Goal: Navigation & Orientation: Find specific page/section

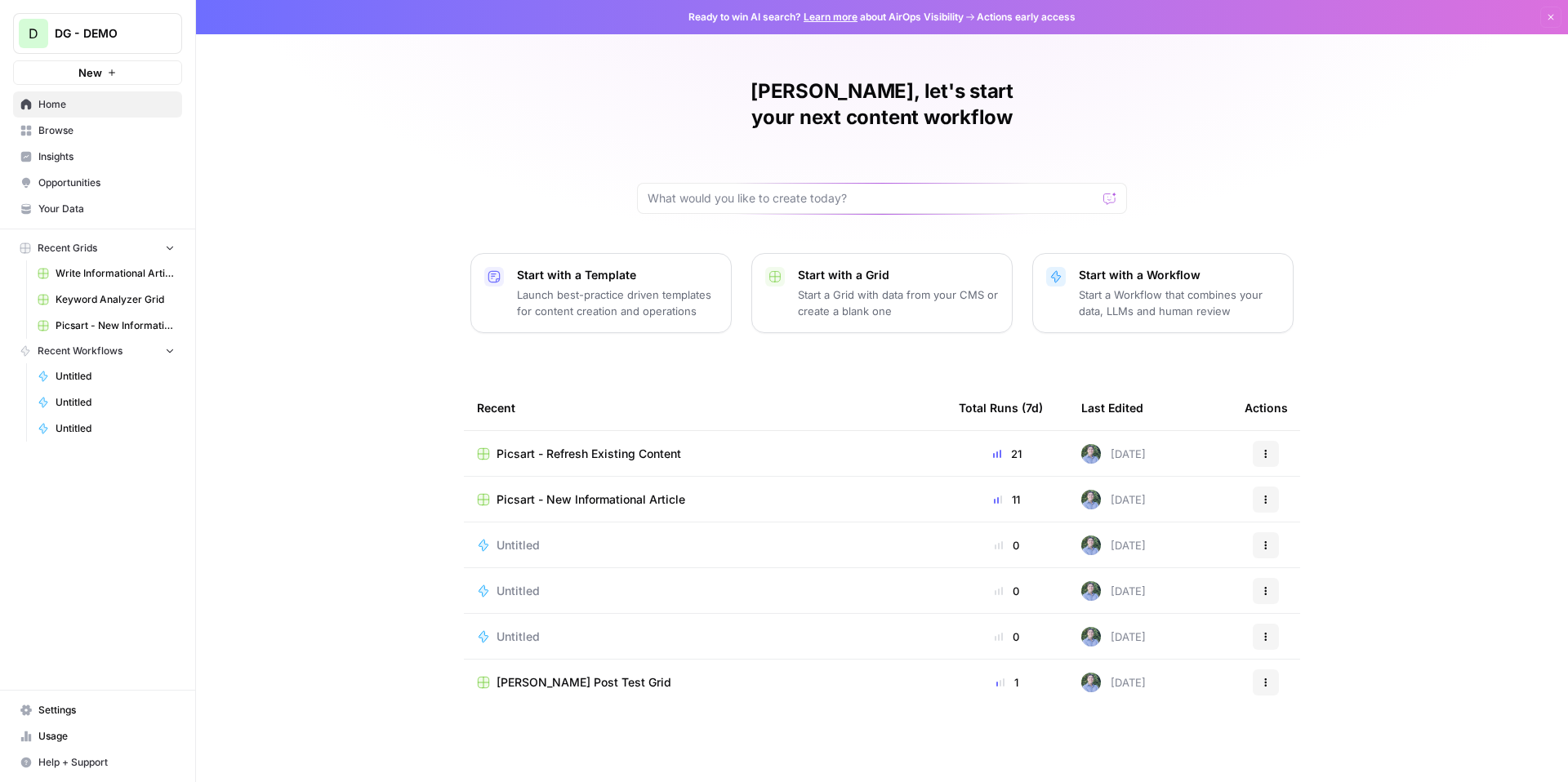
click at [98, 186] on span "Opportunities" at bounding box center [106, 183] width 137 height 14
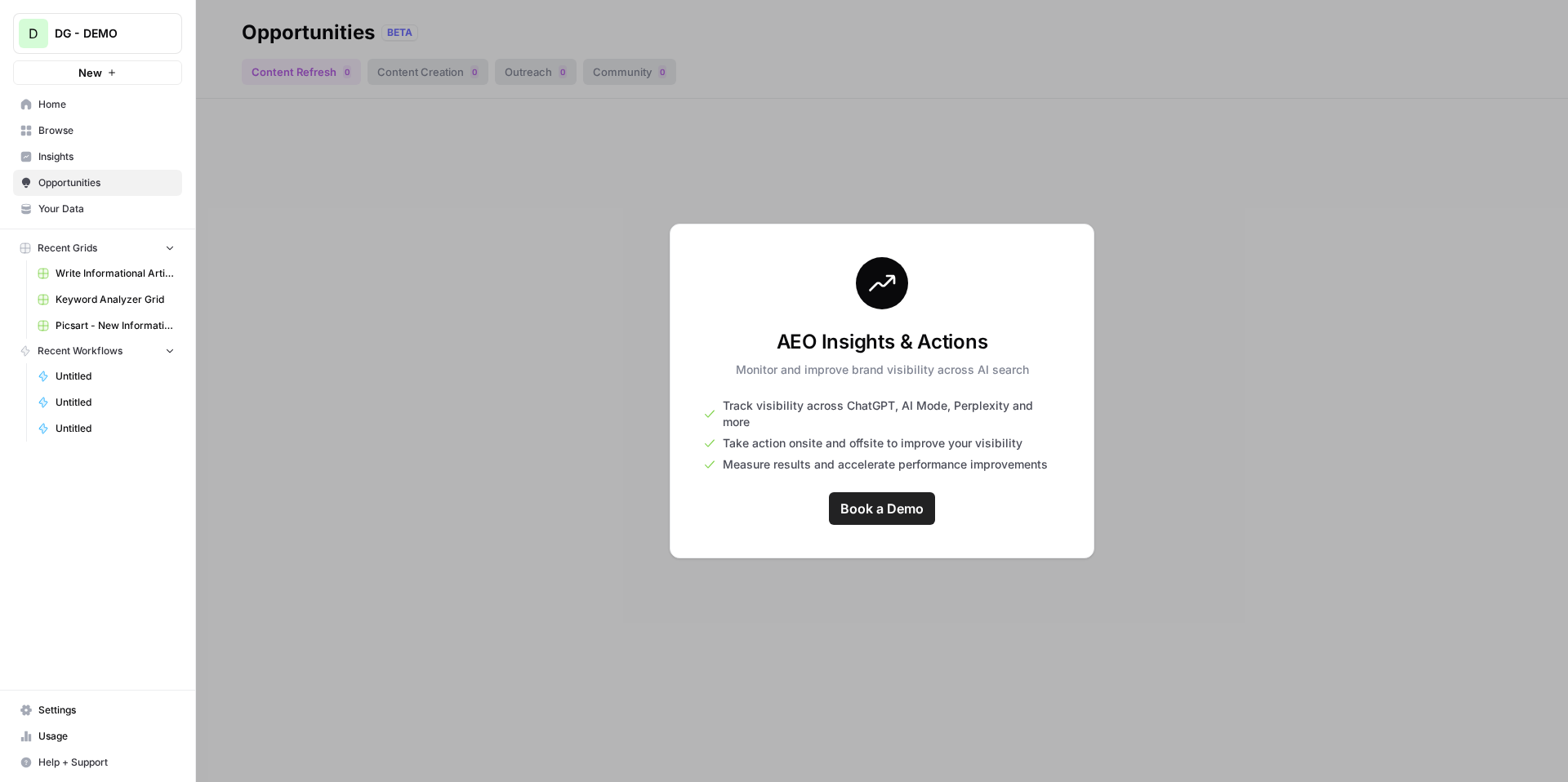
click at [91, 125] on span "Browse" at bounding box center [106, 130] width 137 height 14
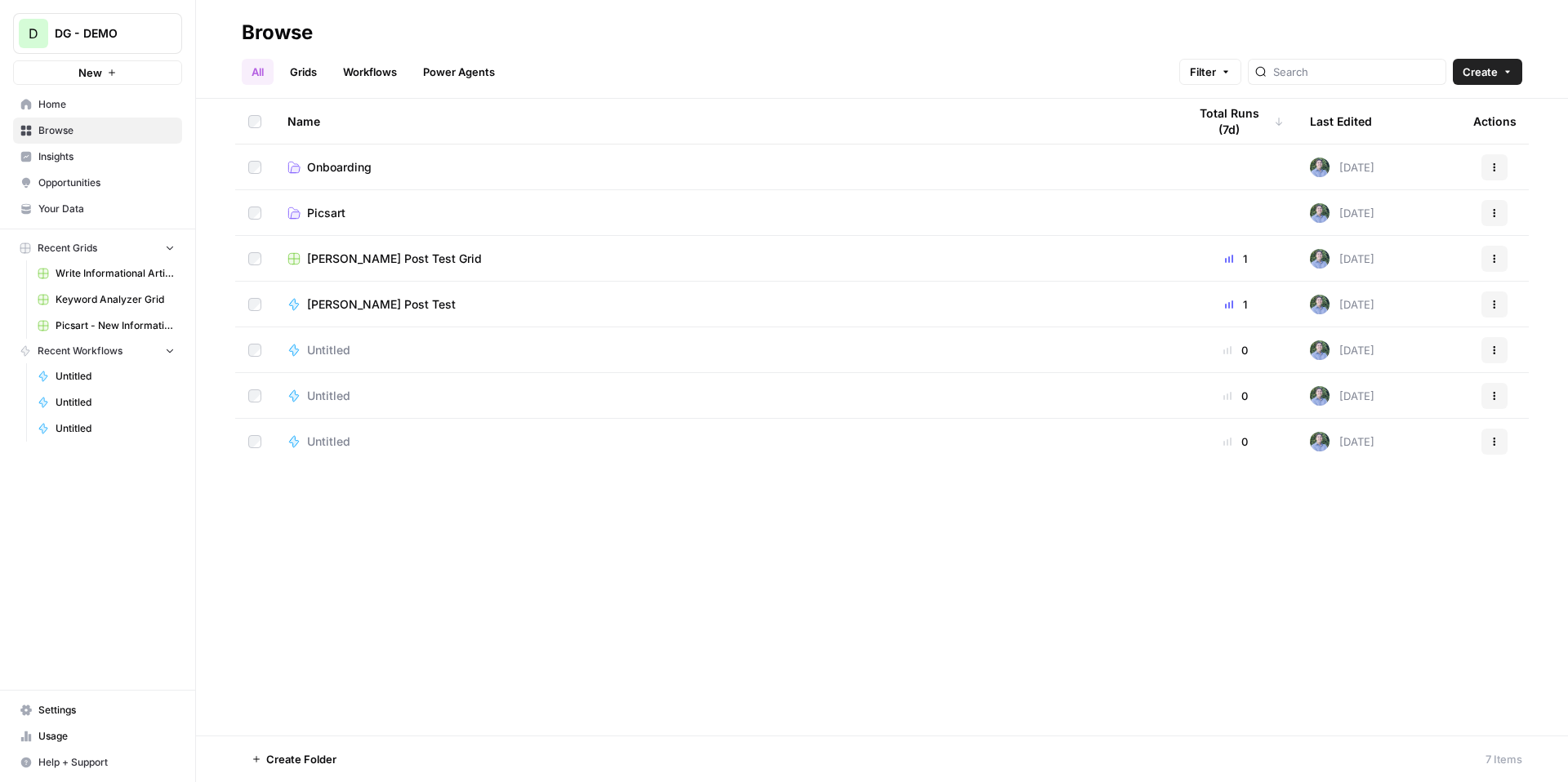
click at [81, 719] on link "Settings" at bounding box center [98, 709] width 169 height 26
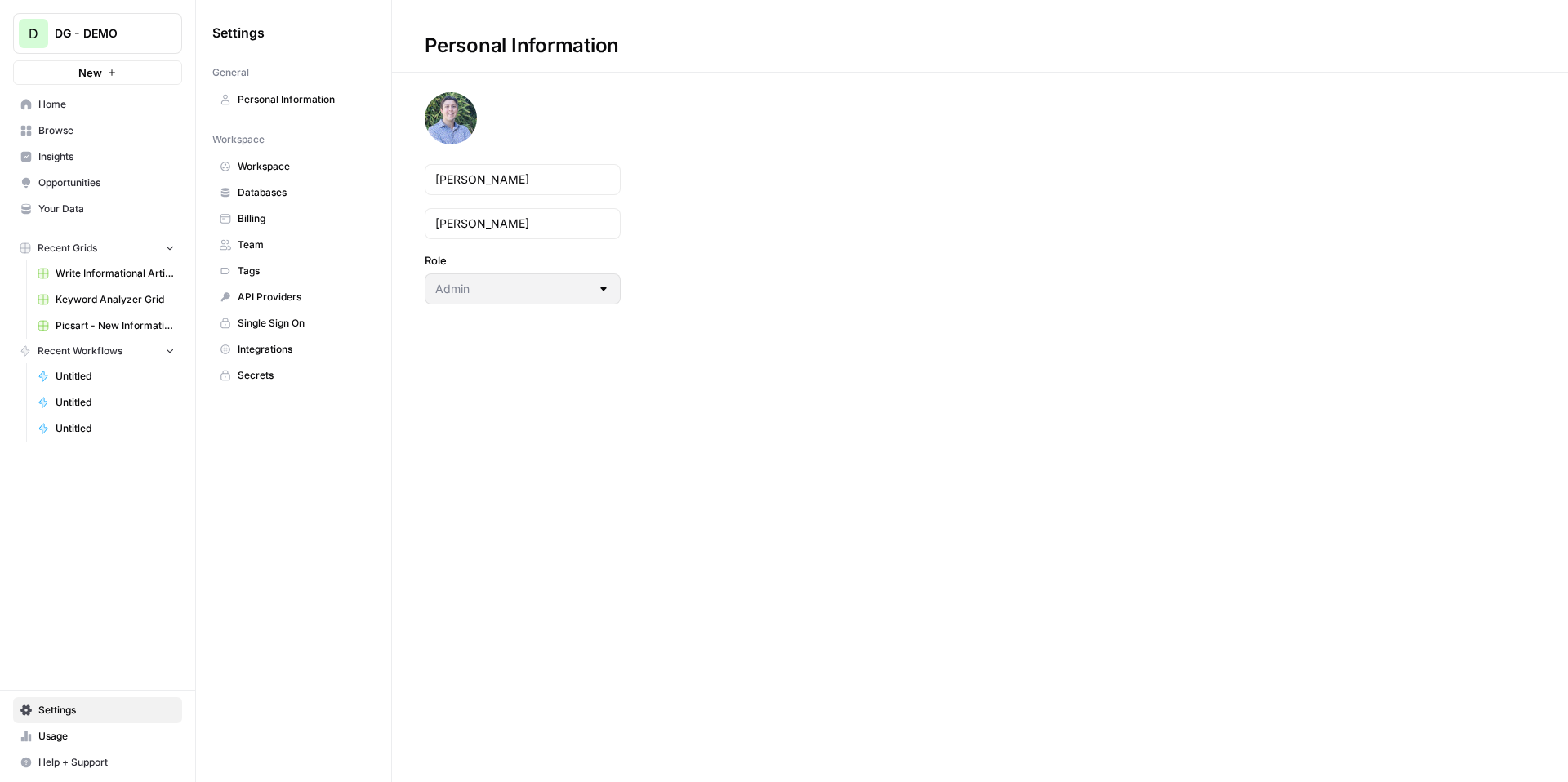
click at [294, 166] on span "Workspace" at bounding box center [303, 166] width 130 height 14
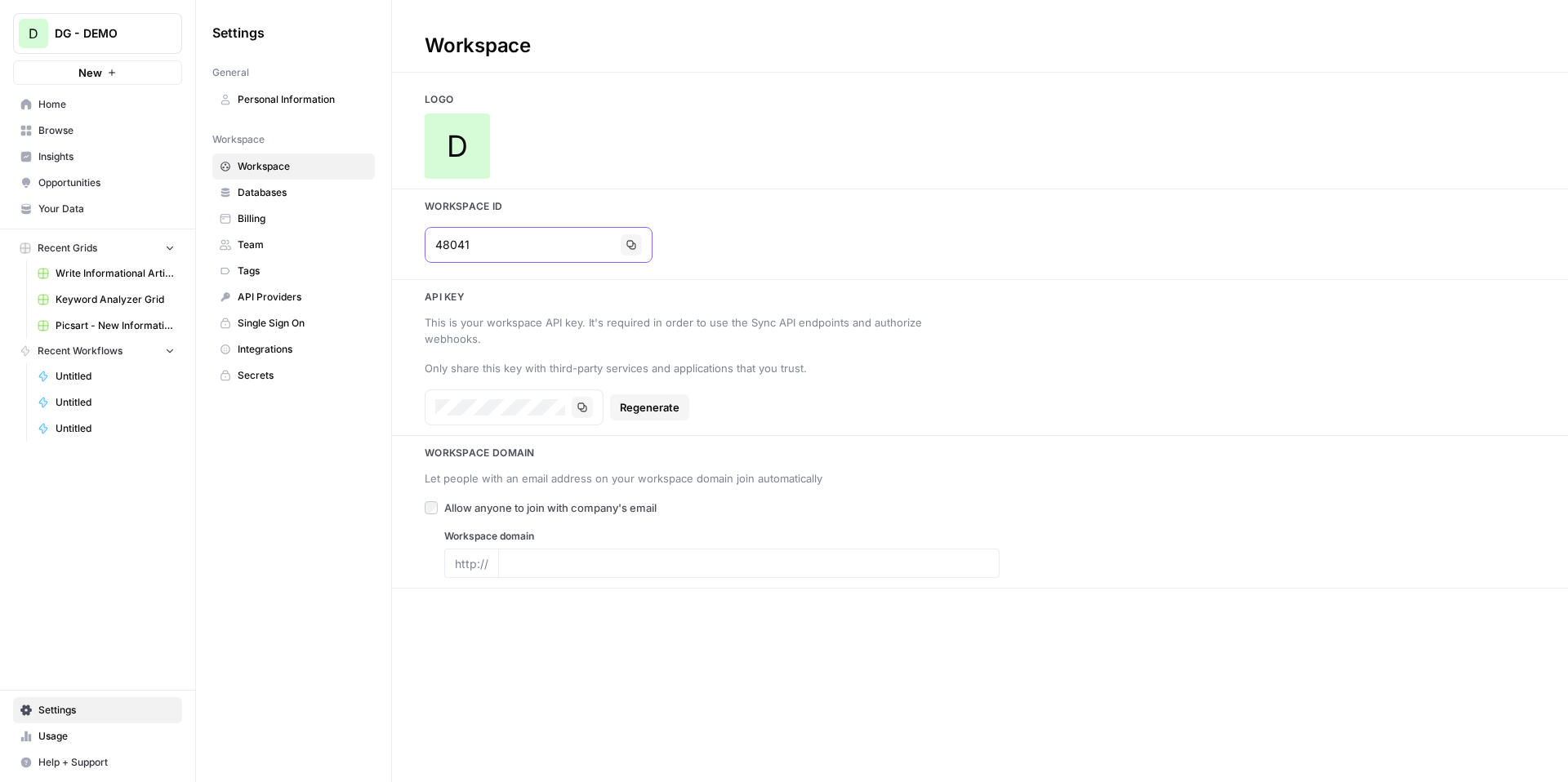
click at [626, 245] on icon "button" at bounding box center [631, 245] width 10 height 10
click at [87, 101] on span "Home" at bounding box center [106, 104] width 137 height 14
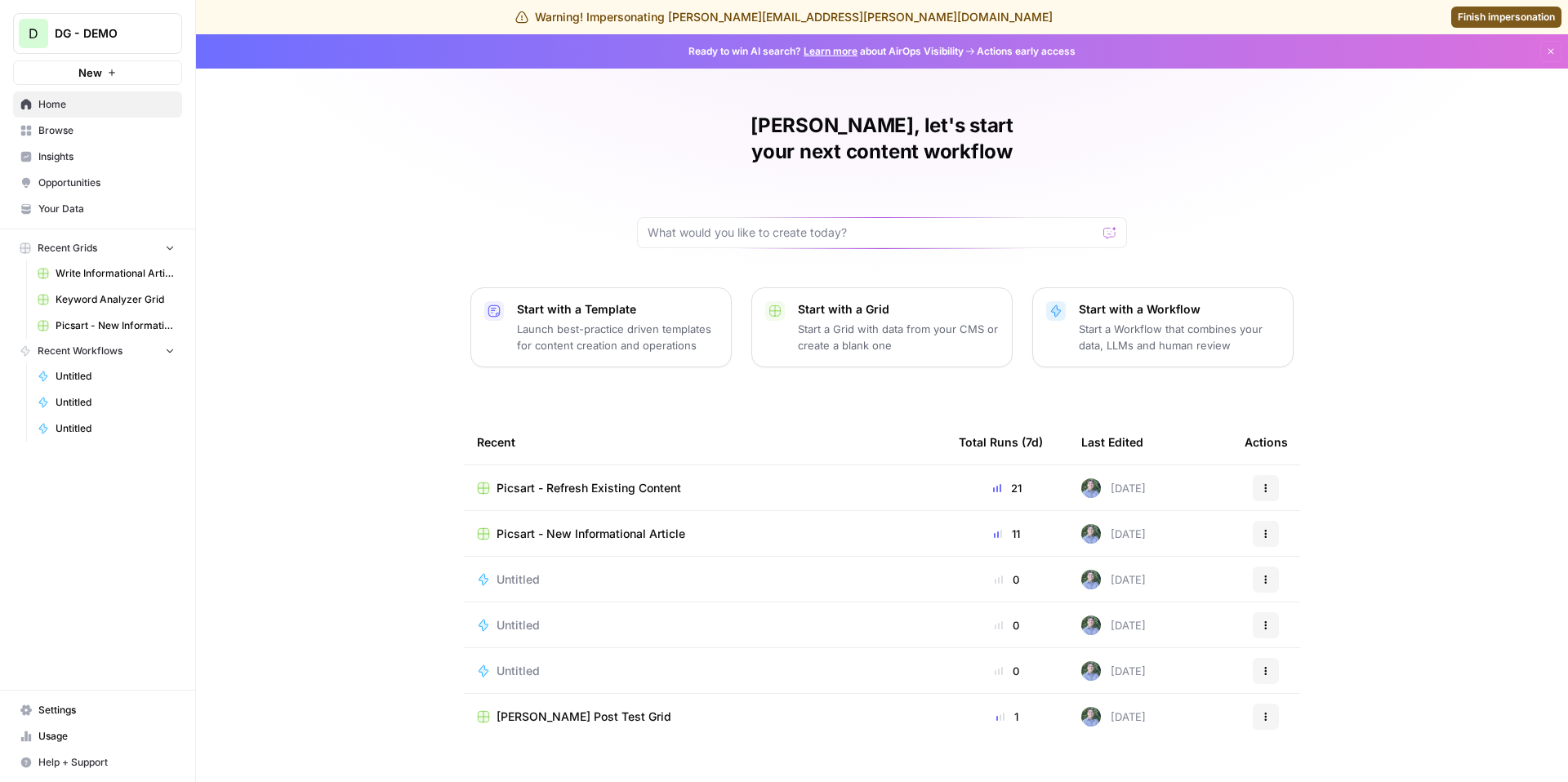
click at [104, 176] on span "Opportunities" at bounding box center [106, 183] width 137 height 14
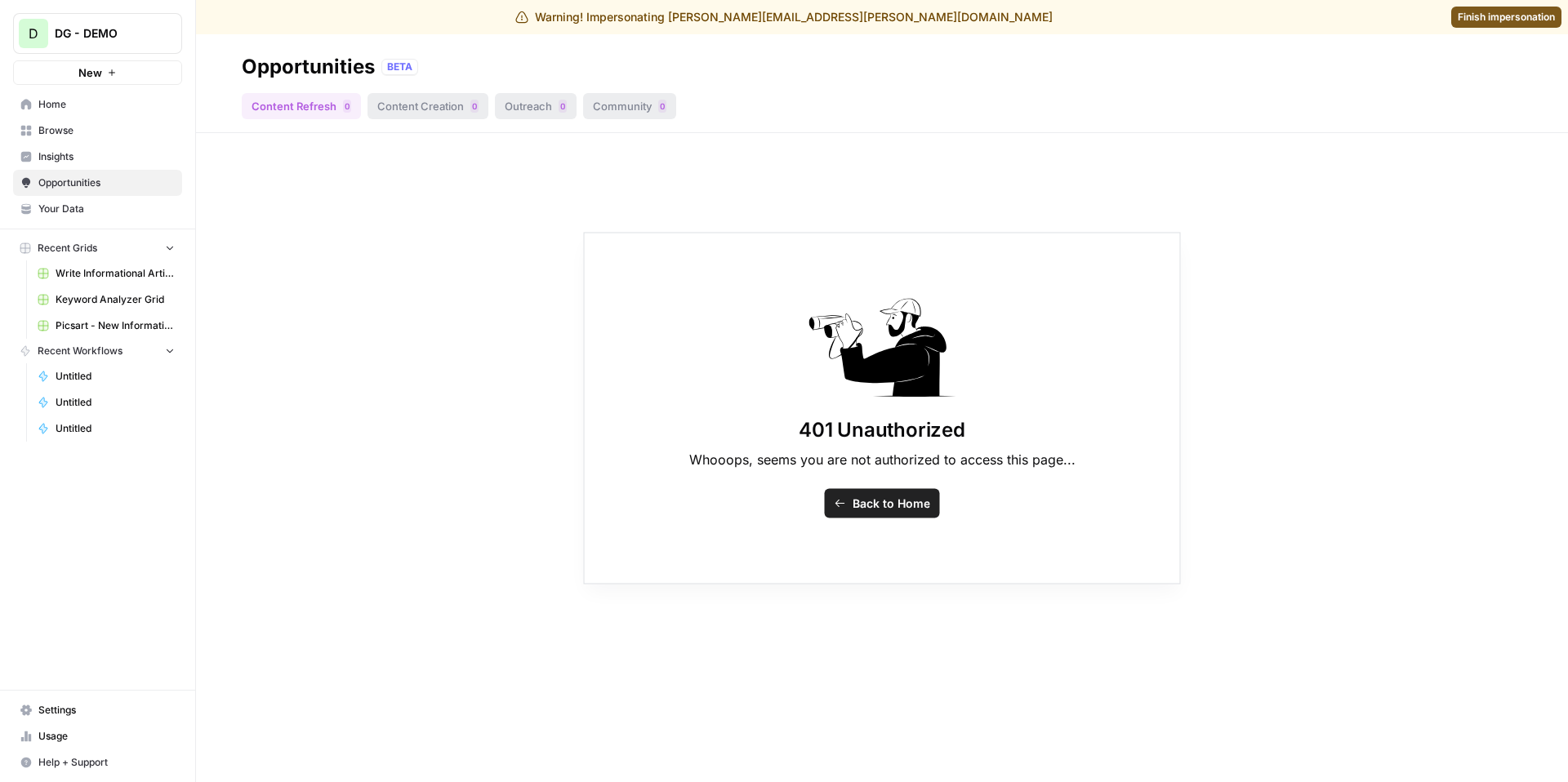
click at [111, 216] on link "Your Data" at bounding box center [98, 208] width 169 height 26
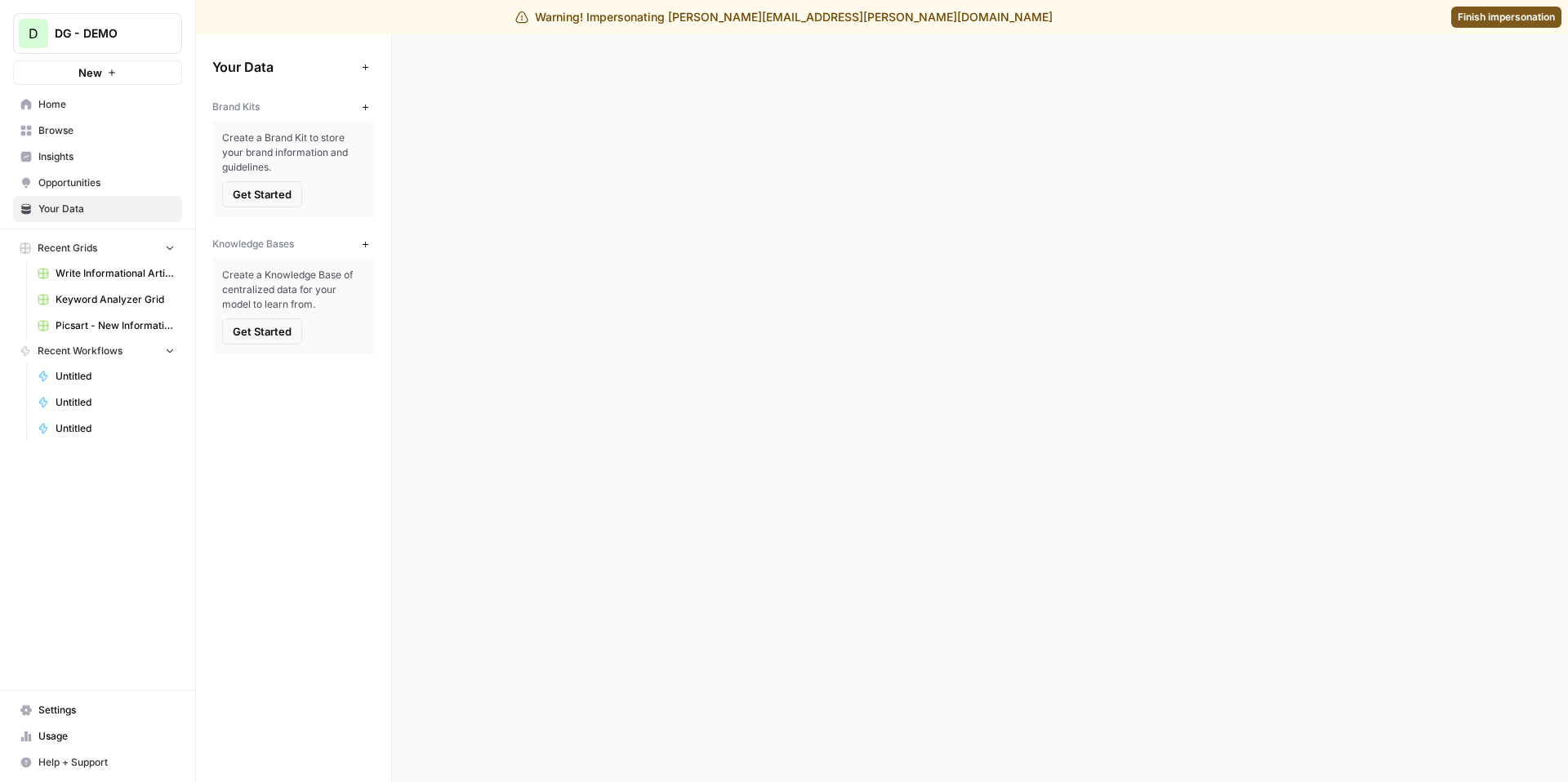
click at [103, 171] on link "Opportunities" at bounding box center [98, 183] width 169 height 26
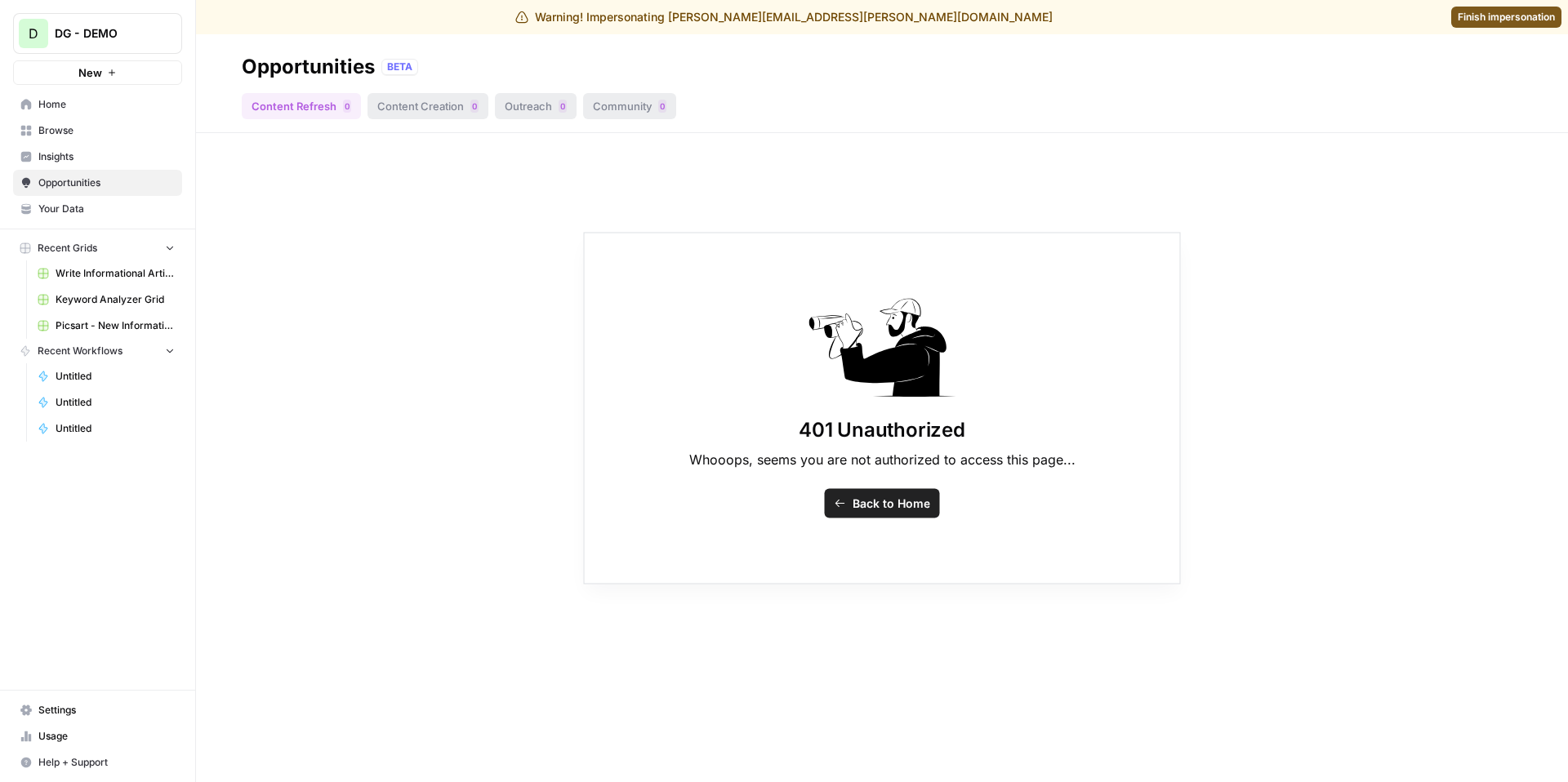
click at [99, 149] on span "Insights" at bounding box center [106, 156] width 137 height 14
click at [91, 134] on span "Browse" at bounding box center [106, 130] width 137 height 14
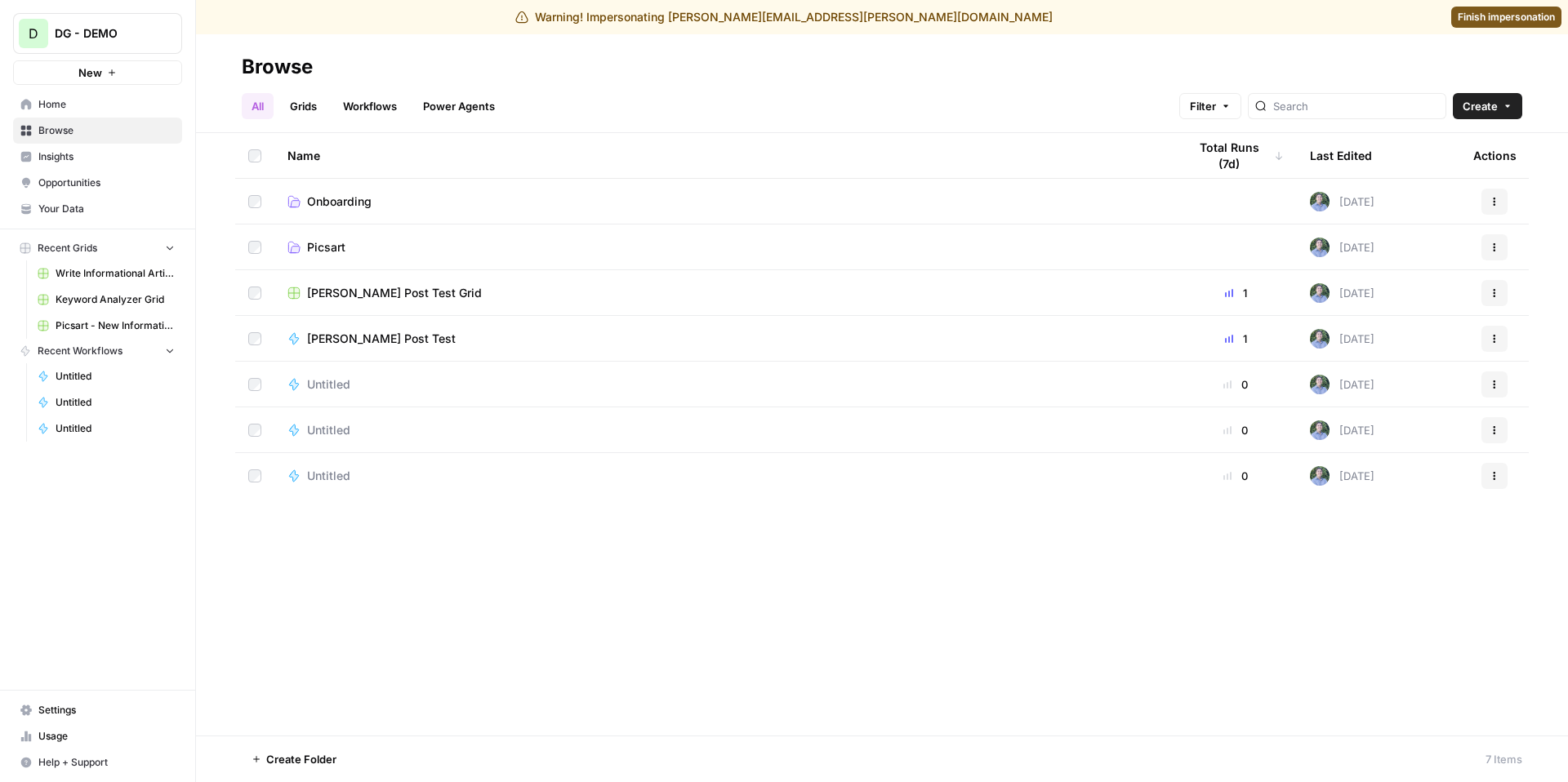
click at [1512, 20] on span "Finish impersonation" at bounding box center [1507, 16] width 98 height 14
